Goal: Information Seeking & Learning: Find specific page/section

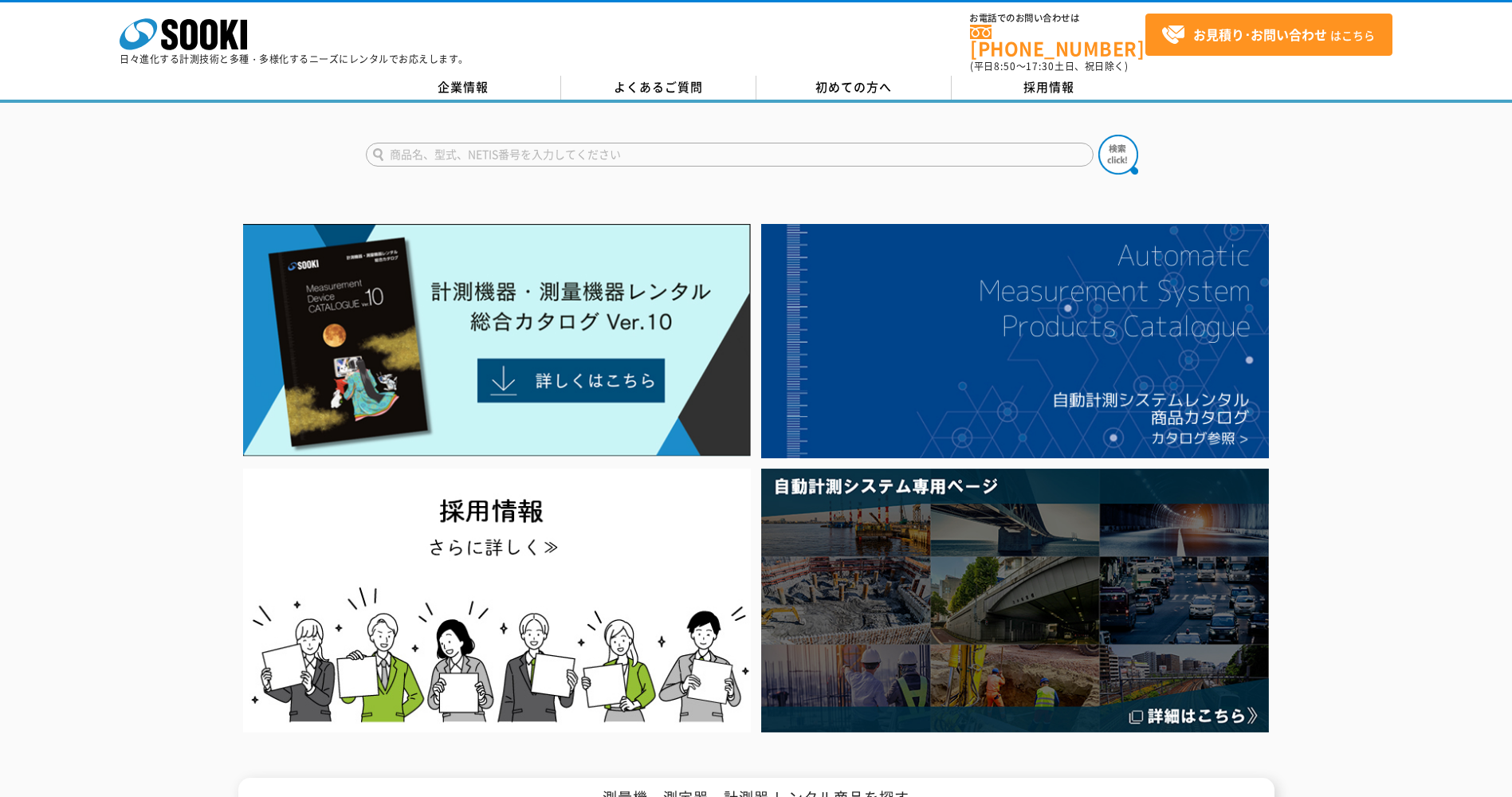
click at [815, 143] on input "text" at bounding box center [729, 155] width 727 height 24
type input "ｋ"
type input "か"
type input "ｓ"
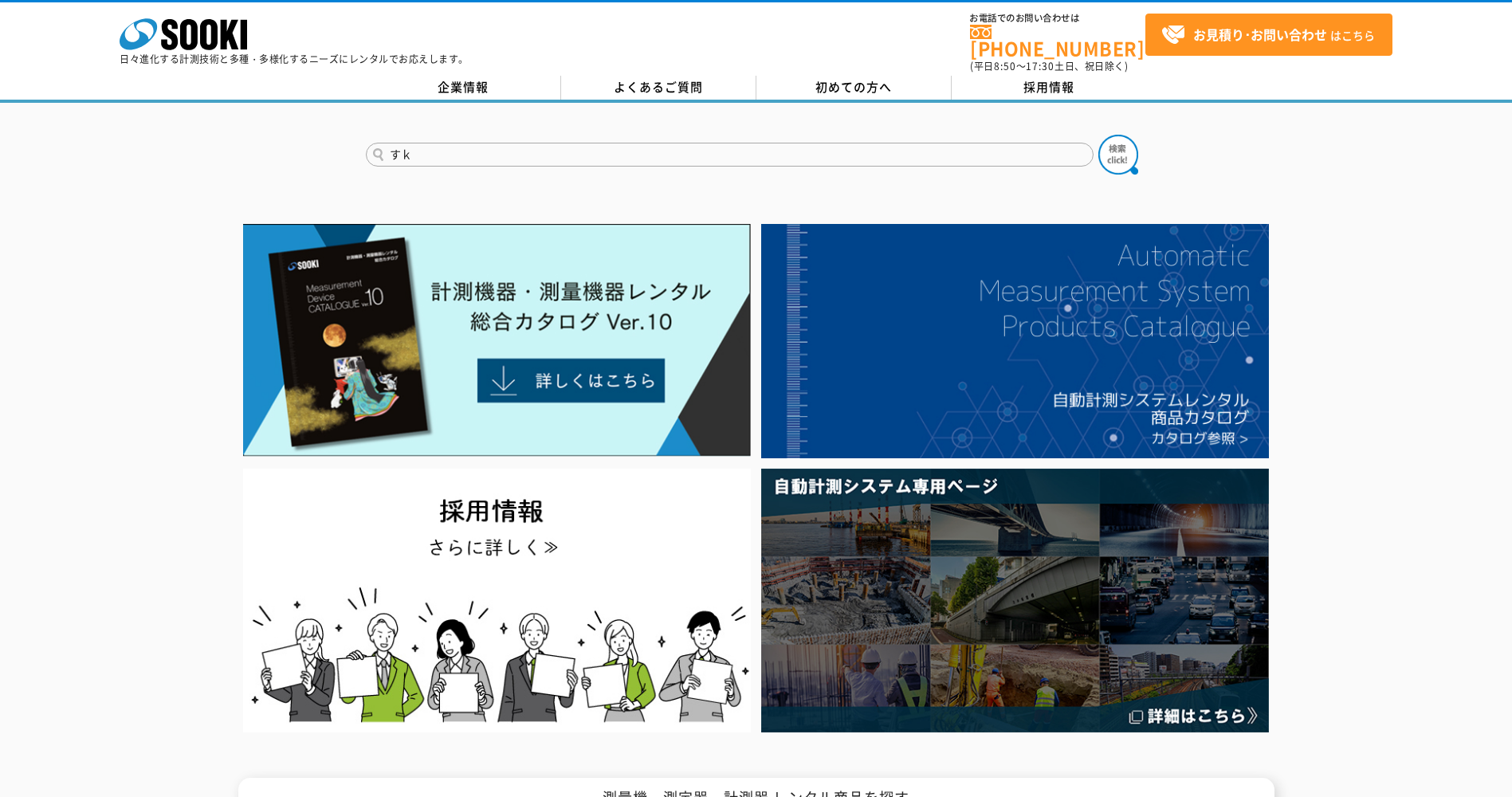
type input "す"
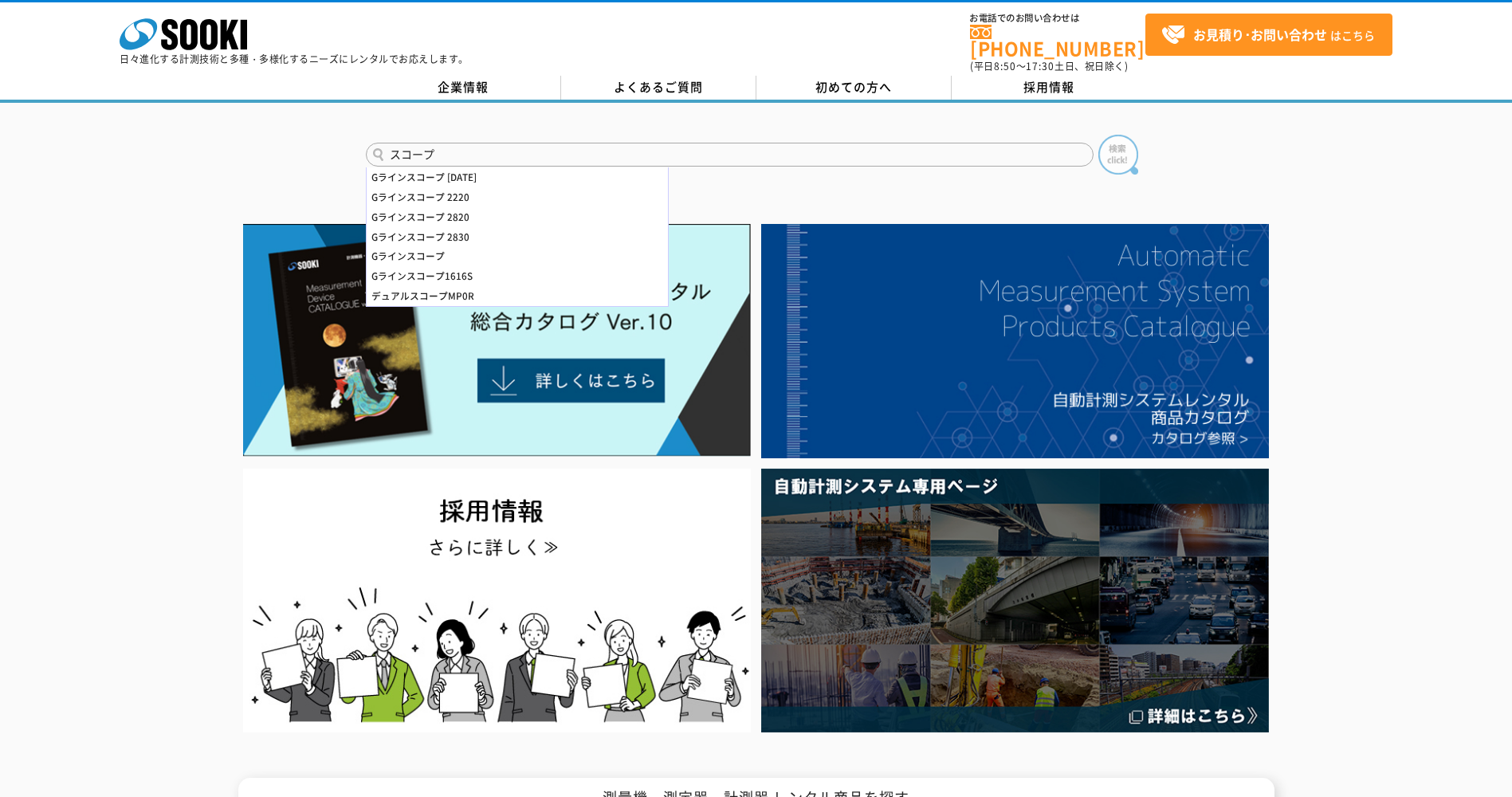
type input "スコープ"
click at [1131, 138] on img at bounding box center [1118, 155] width 40 height 40
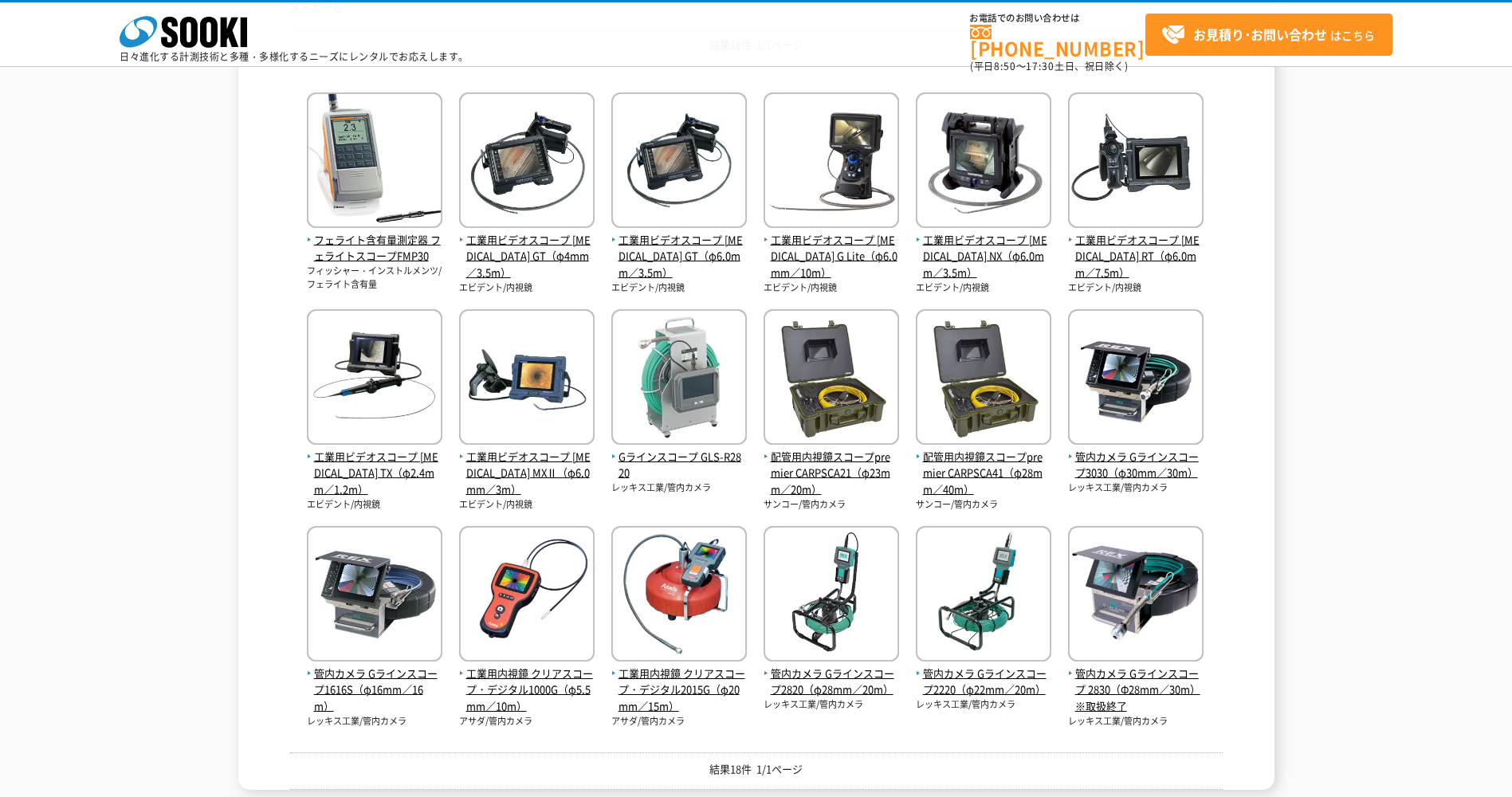
scroll to position [301, 0]
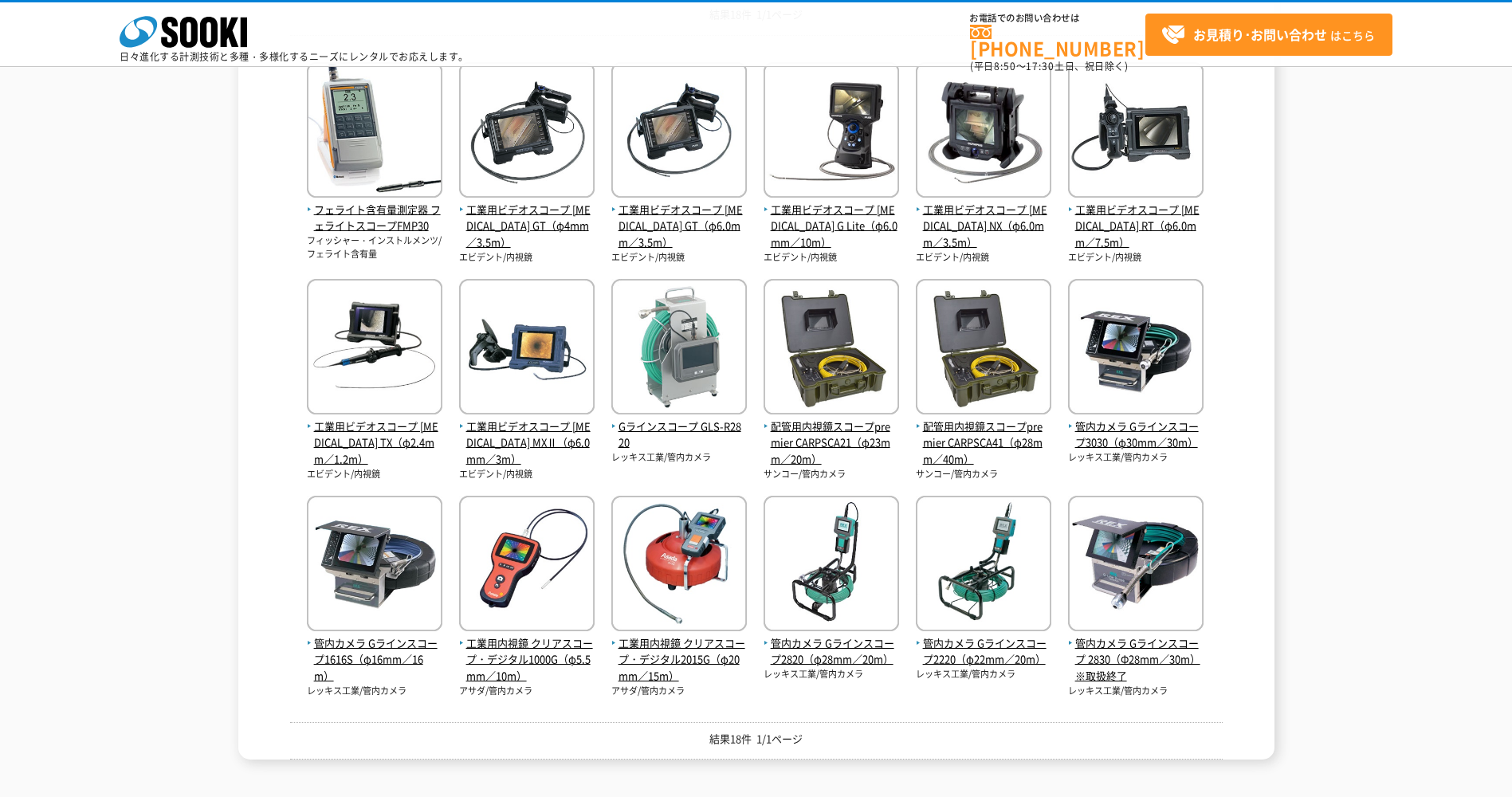
click at [900, 768] on div "トップページ 「検索ワード：スコープ」「測定項目：」「メーカー名：」の検索結果 検索結果 検索ワード： スコープ 測定項目： メーカー名： 結果18件 1/1…" at bounding box center [756, 255] width 1512 height 1056
click at [1297, 328] on div "検索結果 検索ワード： スコープ 測定項目： メーカー名： 結果18件 1/1ページ フェライト含有量測定器 フェライトスコープFMP30 フィッシャー・イン…" at bounding box center [756, 318] width 1512 height 884
